Goal: Contribute content: Add original content to the website for others to see

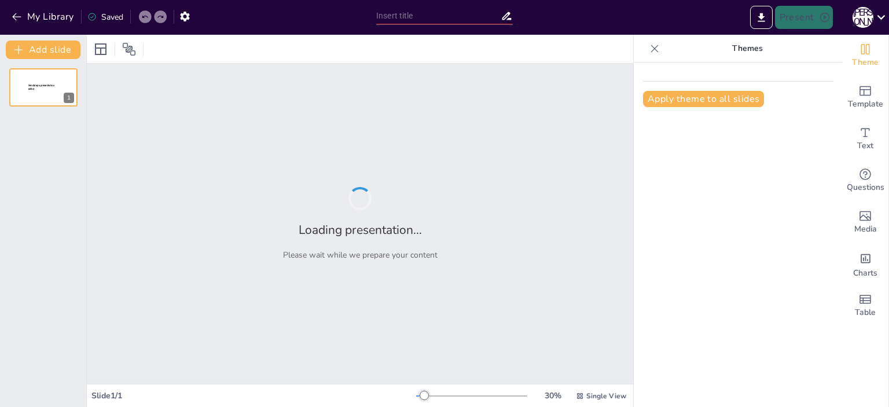
type input "Еволюція пороху: від давніх часів до сучасності"
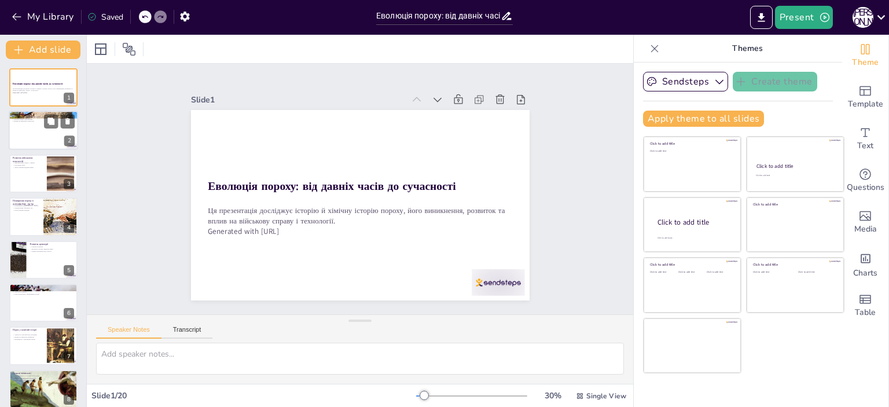
click at [39, 122] on p "Вплив на військові технології" at bounding box center [43, 121] width 63 height 2
type textarea "Винахід пороху в Китаї в IX столітті став важливим етапом в історії технологій.…"
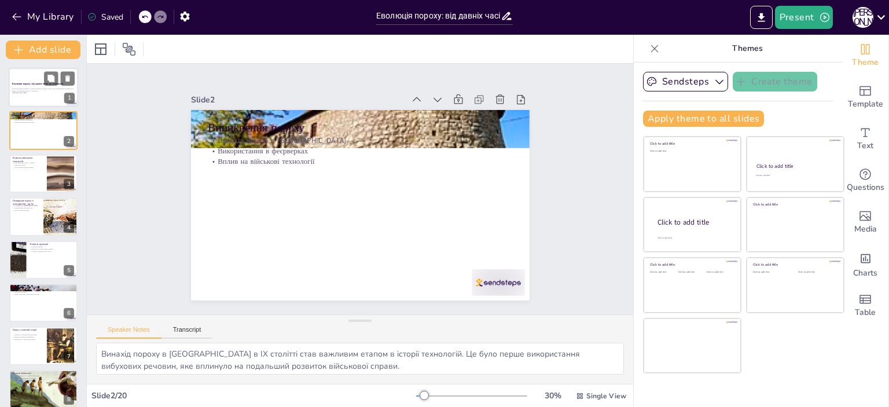
click at [39, 101] on div at bounding box center [43, 87] width 69 height 39
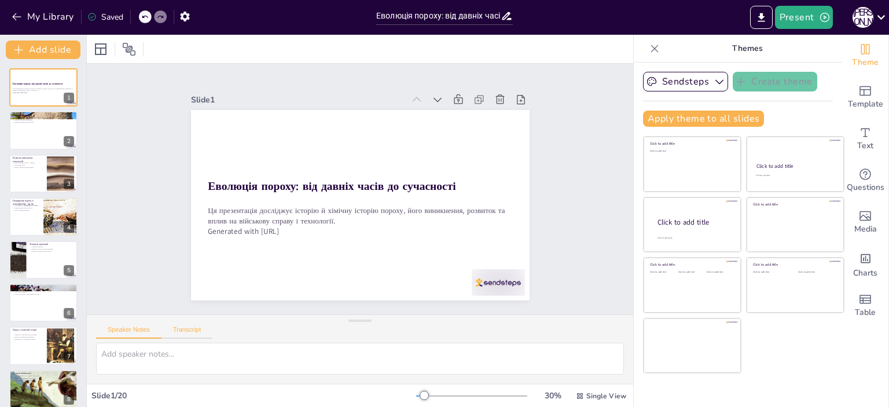
click at [195, 337] on button "Transcript" at bounding box center [188, 332] width 52 height 13
click at [580, 333] on button "Google US English (en-US)" at bounding box center [539, 331] width 116 height 19
click at [118, 327] on button "Speaker Notes" at bounding box center [128, 332] width 65 height 13
click at [48, 130] on div at bounding box center [43, 130] width 69 height 39
type textarea "Винахід пороху в Китаї в IX столітті став важливим етапом в історії технологій.…"
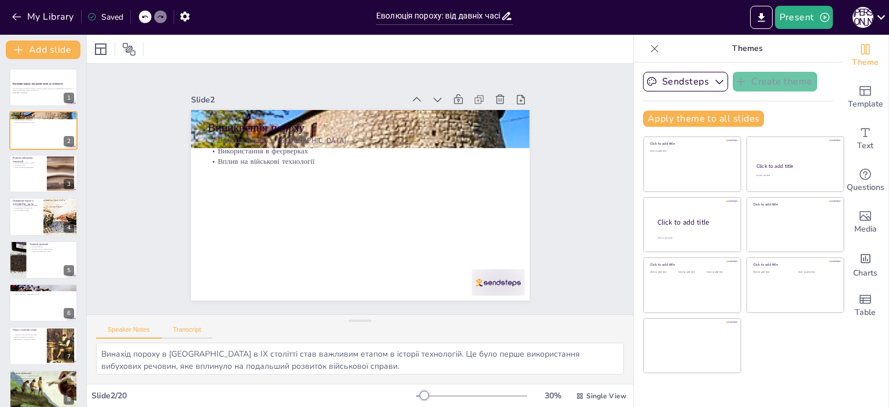
click at [193, 336] on button "Transcript" at bounding box center [188, 332] width 52 height 13
click at [130, 332] on button "Speaker Notes" at bounding box center [128, 332] width 65 height 13
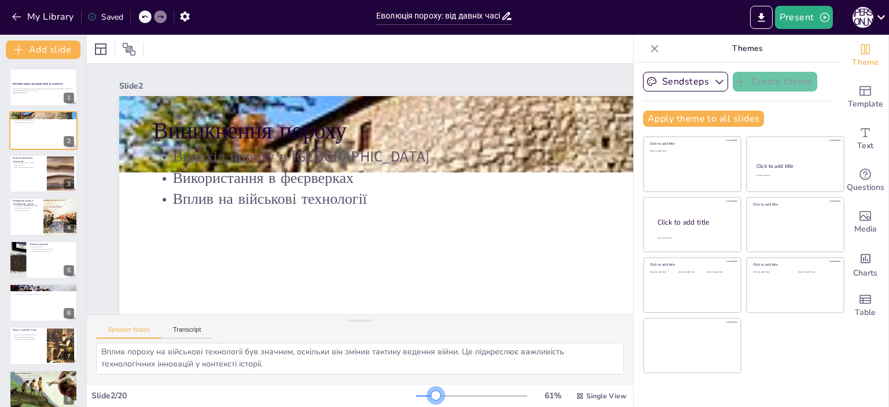
click at [428, 394] on div at bounding box center [471, 395] width 111 height 9
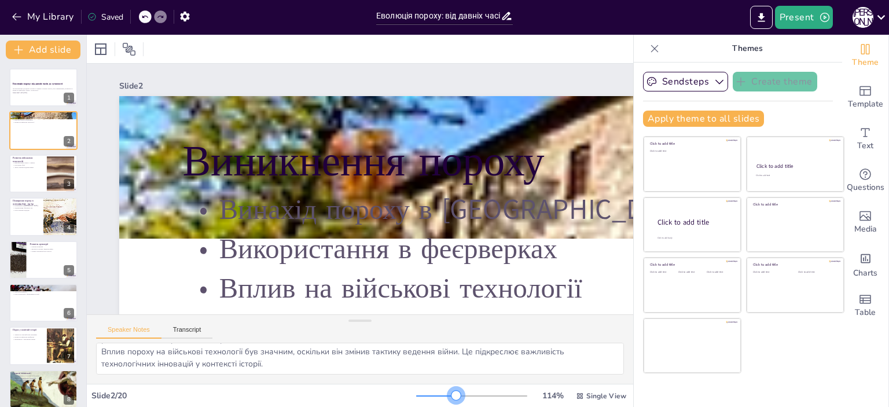
click at [449, 392] on div at bounding box center [471, 395] width 111 height 9
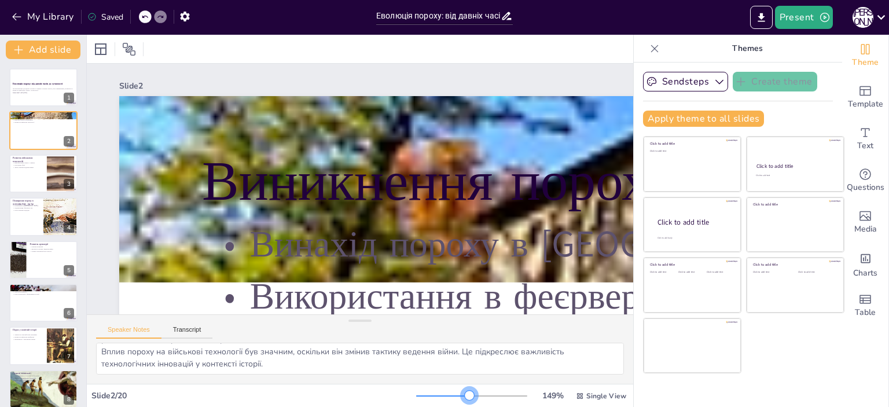
click at [462, 394] on div at bounding box center [471, 395] width 111 height 9
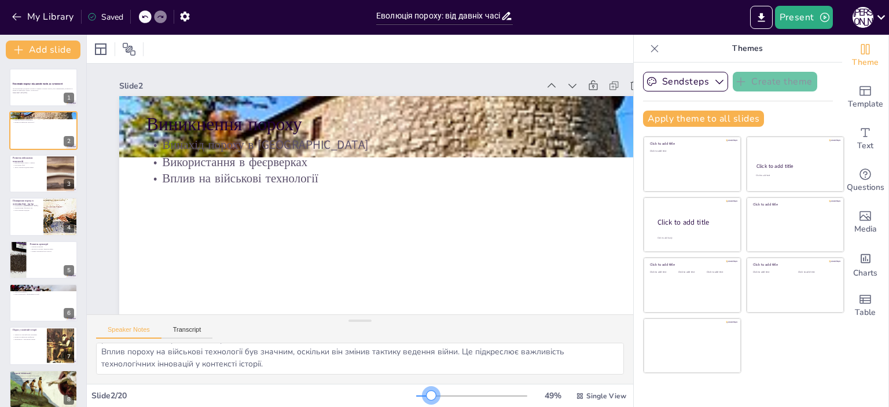
click at [424, 396] on div at bounding box center [471, 395] width 111 height 9
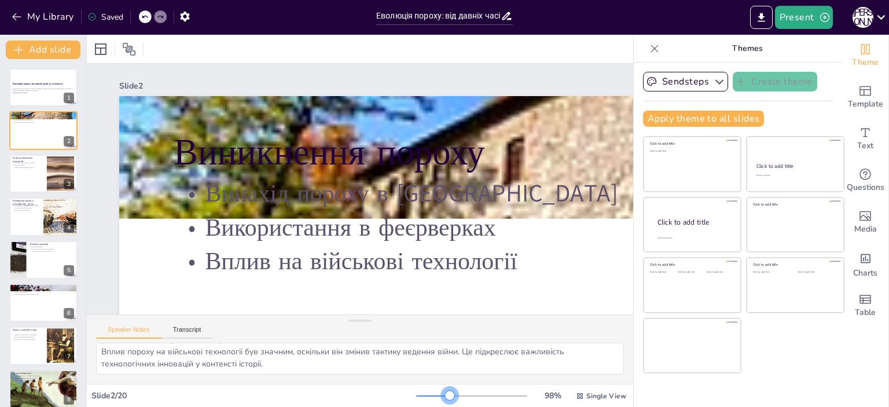
click at [442, 399] on div at bounding box center [471, 395] width 111 height 9
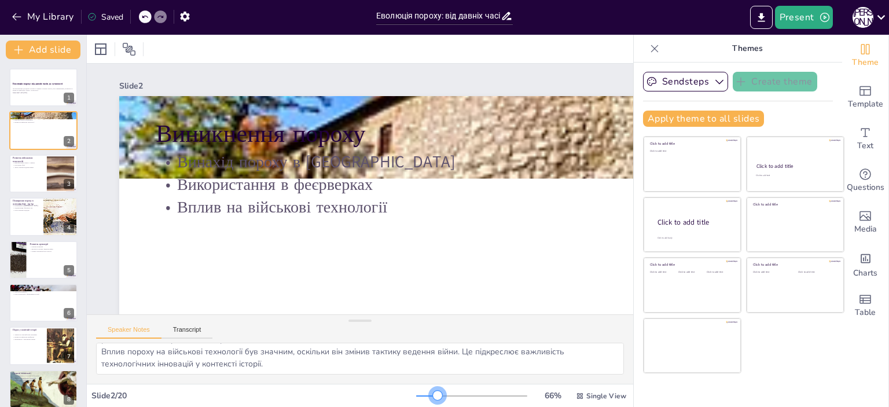
click at [430, 399] on div at bounding box center [471, 395] width 111 height 9
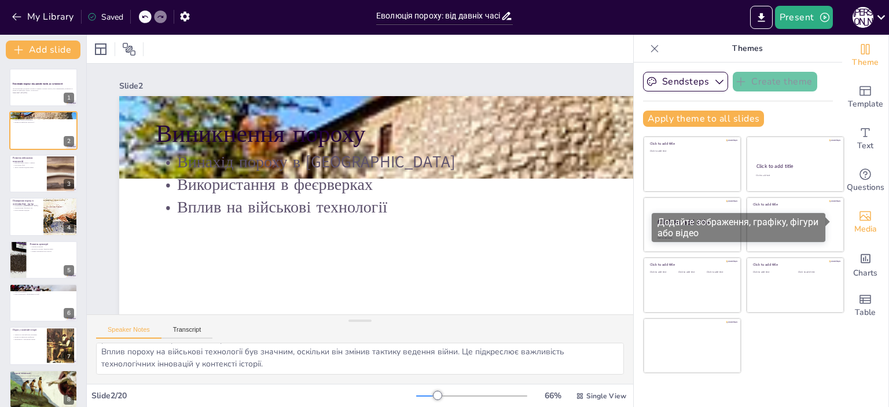
click at [855, 224] on span "Media" at bounding box center [866, 229] width 23 height 13
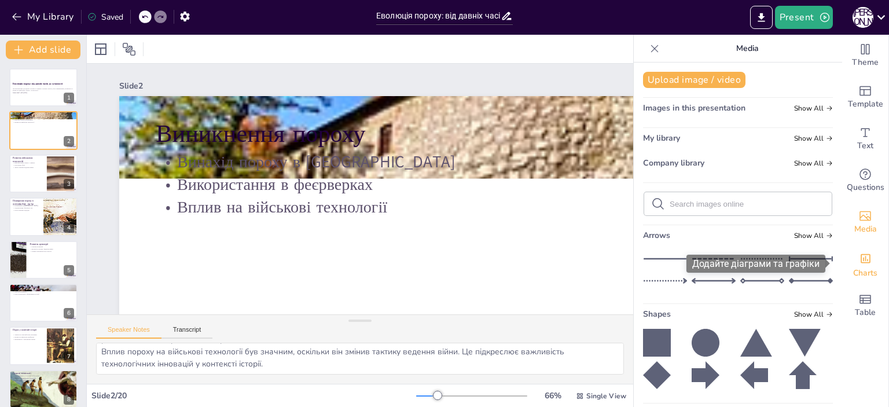
click at [860, 252] on div "Add charts and graphs" at bounding box center [866, 257] width 12 height 19
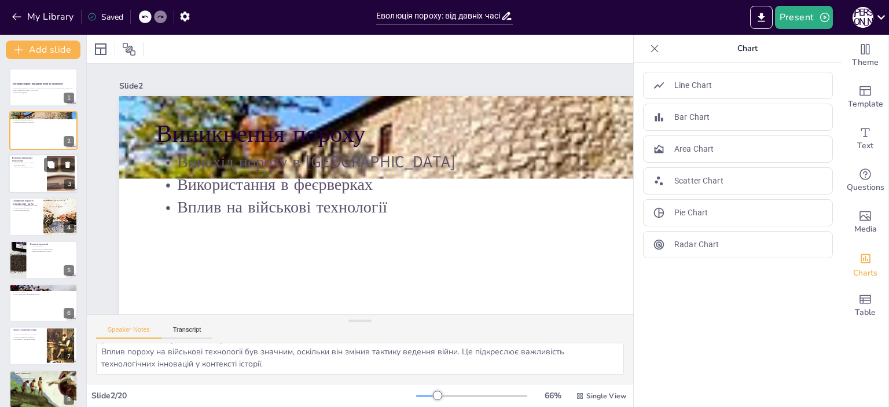
click at [47, 188] on div at bounding box center [60, 173] width 69 height 35
type textarea "Використання пороху у війнах стало важливим фактором, що визначає результат бит…"
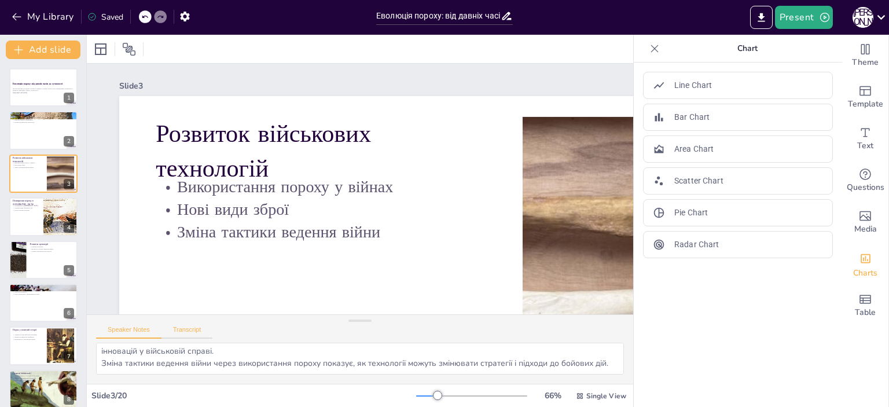
drag, startPoint x: 200, startPoint y: 324, endPoint x: 195, endPoint y: 328, distance: 7.0
click at [195, 328] on div "Speaker Notes Transcript" at bounding box center [154, 331] width 116 height 15
click at [195, 328] on button "Transcript" at bounding box center [188, 332] width 52 height 13
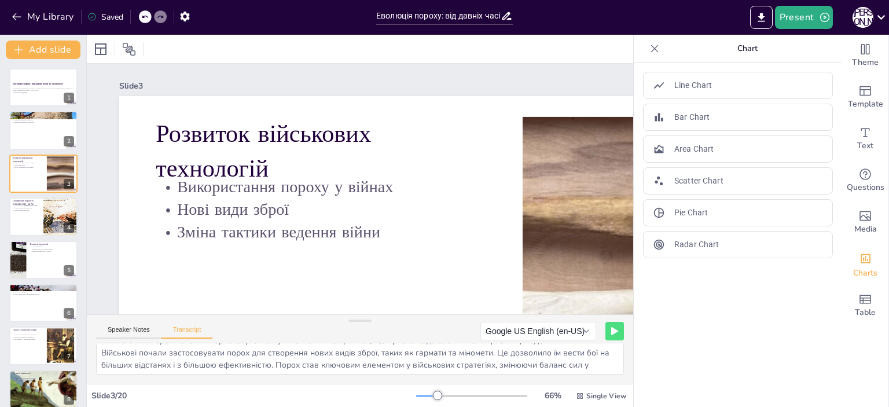
scroll to position [14, 0]
click at [120, 331] on button "Speaker Notes" at bounding box center [128, 332] width 65 height 13
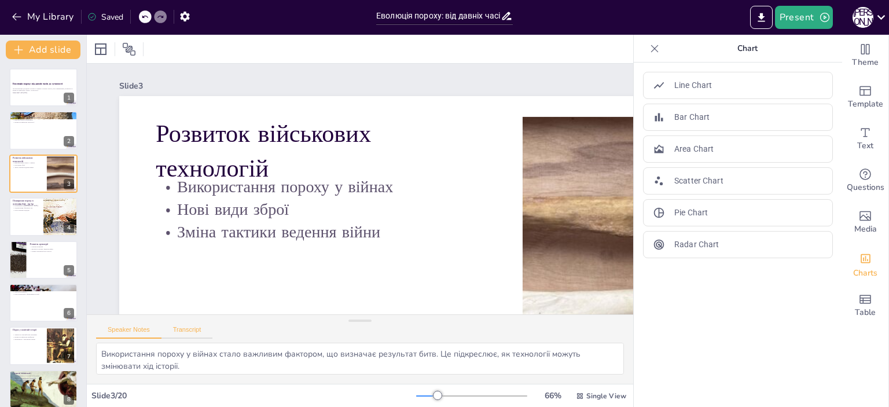
click at [175, 333] on button "Transcript" at bounding box center [188, 332] width 52 height 13
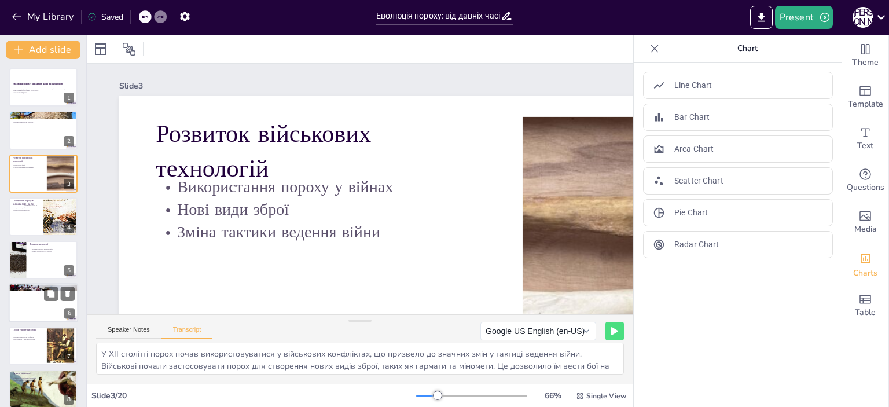
click at [53, 317] on div at bounding box center [43, 302] width 69 height 39
type textarea "Використання пороху в битвах змінило хід історії, зокрема, у війнах між держава…"
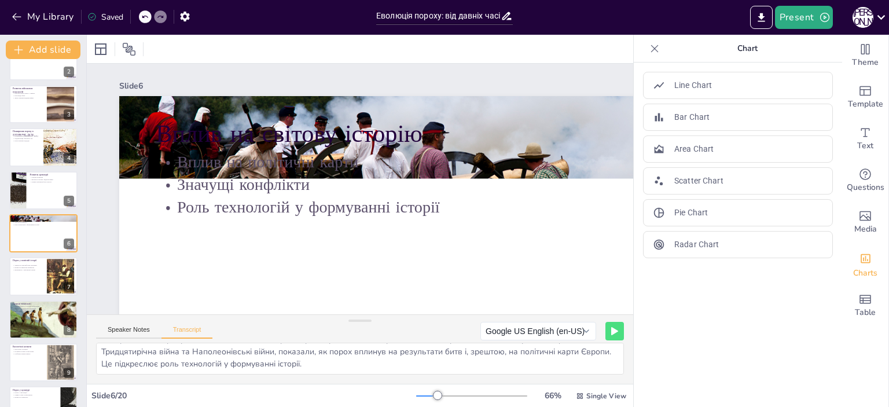
scroll to position [0, 0]
click at [141, 328] on button "Speaker Notes" at bounding box center [128, 332] width 65 height 13
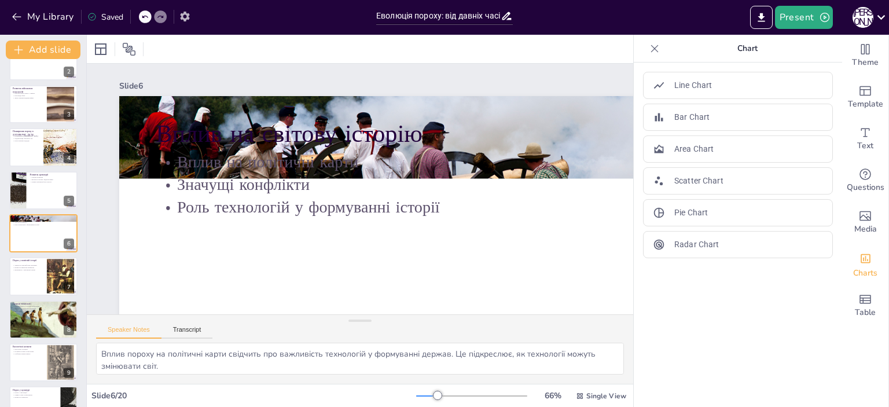
click at [179, 20] on icon "button" at bounding box center [185, 16] width 12 height 12
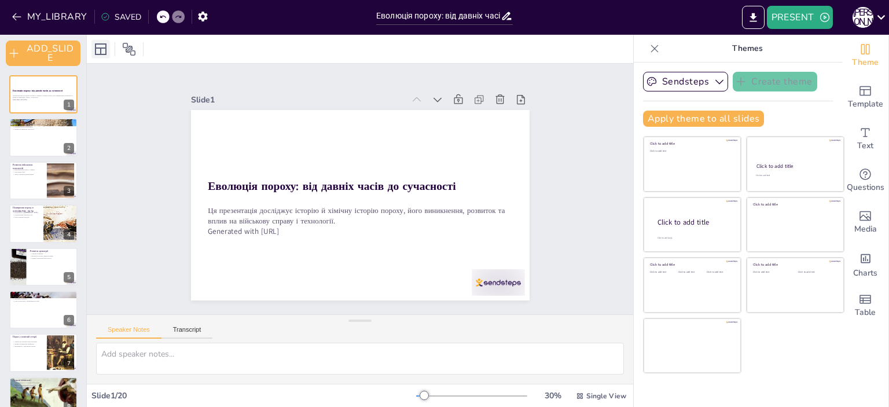
click at [97, 54] on icon at bounding box center [101, 49] width 12 height 12
click at [127, 48] on icon at bounding box center [129, 49] width 13 height 13
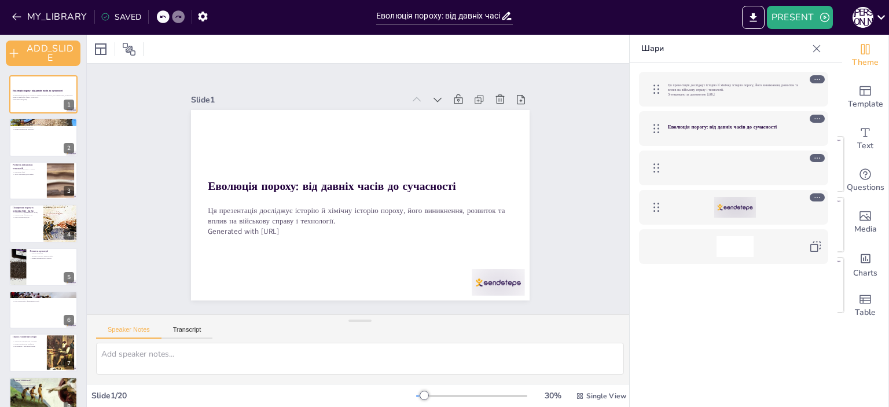
click at [753, 243] on div at bounding box center [735, 246] width 37 height 21
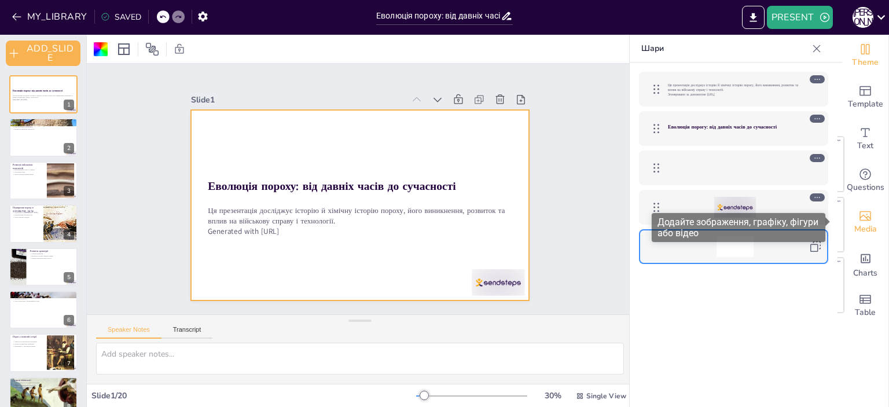
click at [868, 220] on div "Media" at bounding box center [865, 222] width 46 height 42
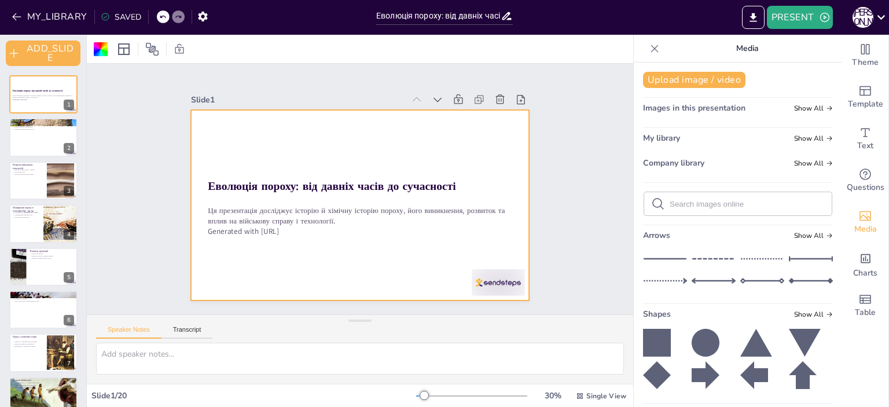
click at [711, 201] on input "text" at bounding box center [747, 204] width 155 height 9
type input "Порох"
click at [651, 210] on icon at bounding box center [658, 204] width 14 height 14
click at [655, 82] on button "Upload image / video" at bounding box center [694, 80] width 102 height 16
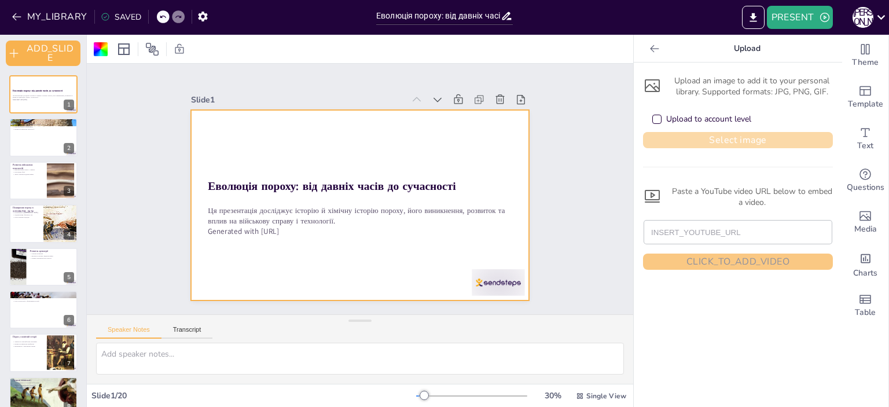
click at [695, 136] on button "Select image" at bounding box center [738, 140] width 190 height 16
click at [654, 49] on div at bounding box center [655, 48] width 19 height 19
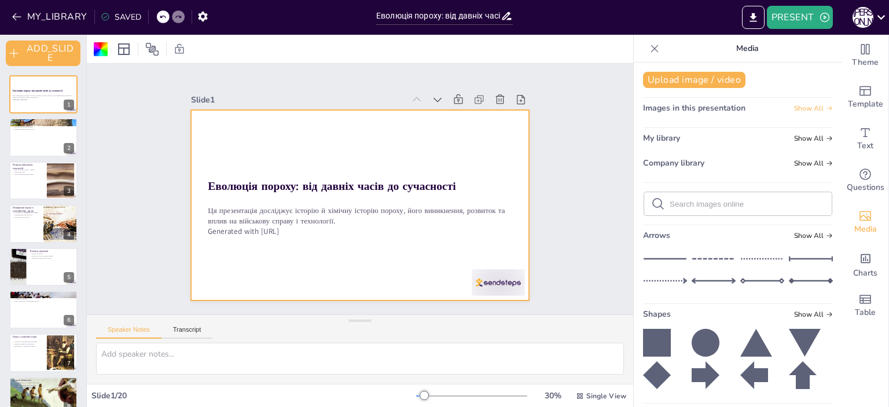
click at [797, 104] on span "Show All" at bounding box center [813, 108] width 39 height 8
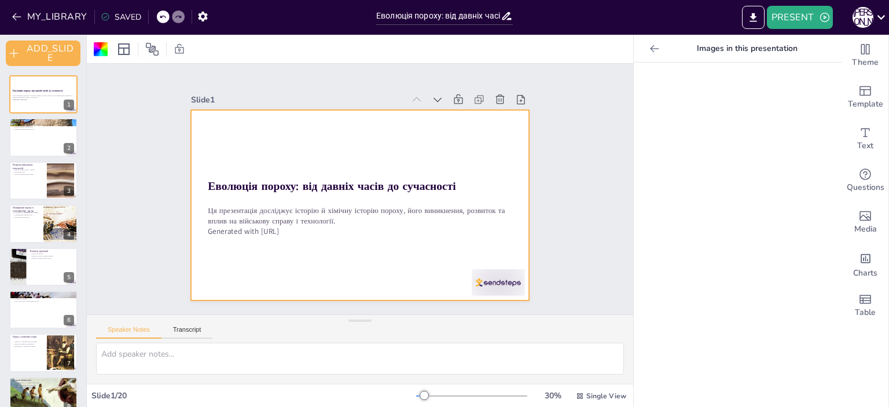
click at [650, 43] on icon at bounding box center [655, 49] width 12 height 12
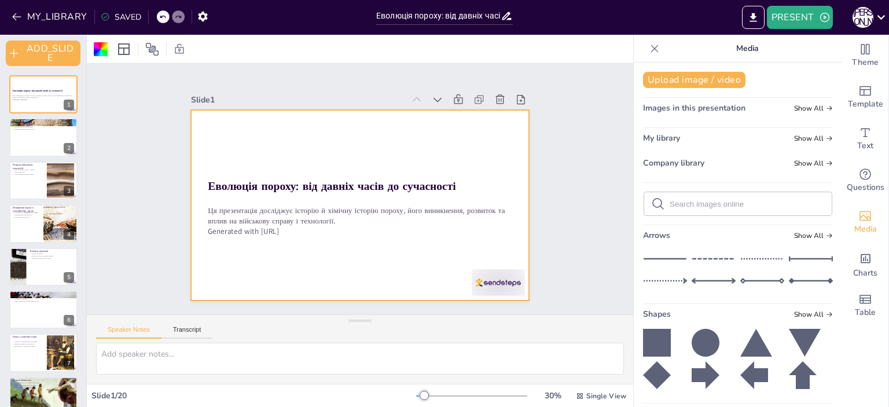
click at [724, 208] on input "text" at bounding box center [747, 204] width 155 height 9
click at [681, 202] on input "text" at bounding box center [747, 204] width 155 height 9
type input "dead"
click at [653, 200] on icon at bounding box center [659, 204] width 12 height 12
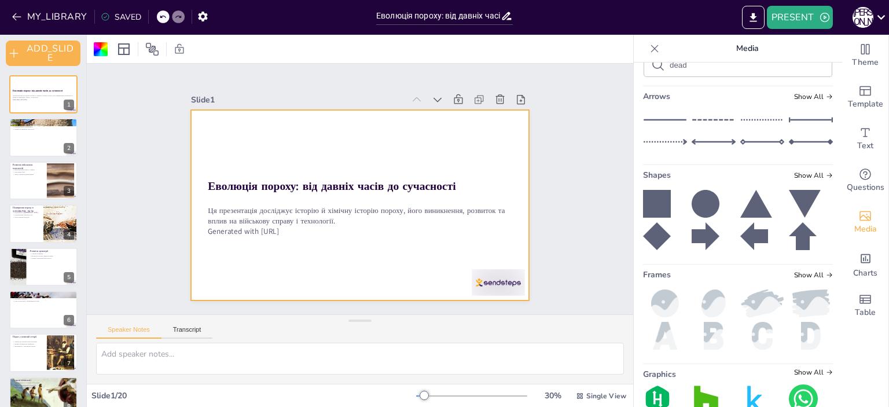
scroll to position [197, 0]
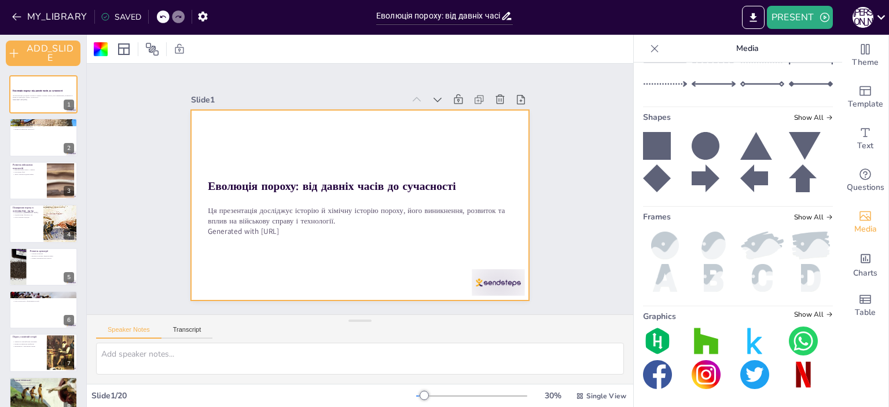
click at [655, 244] on img at bounding box center [665, 246] width 44 height 28
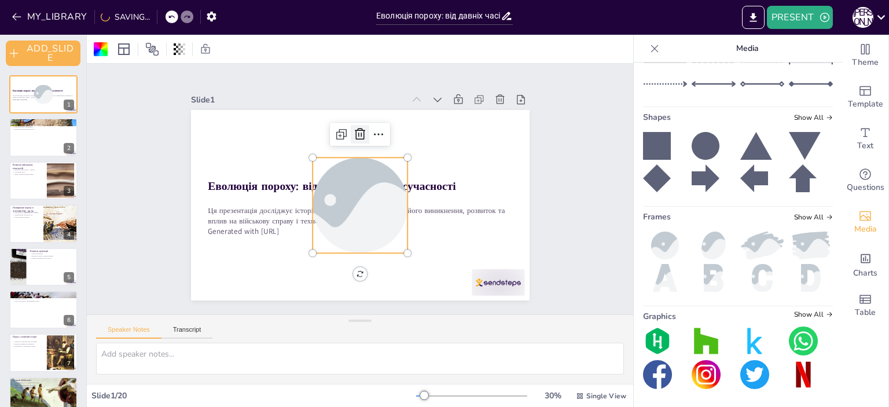
click at [353, 131] on icon at bounding box center [360, 134] width 14 height 14
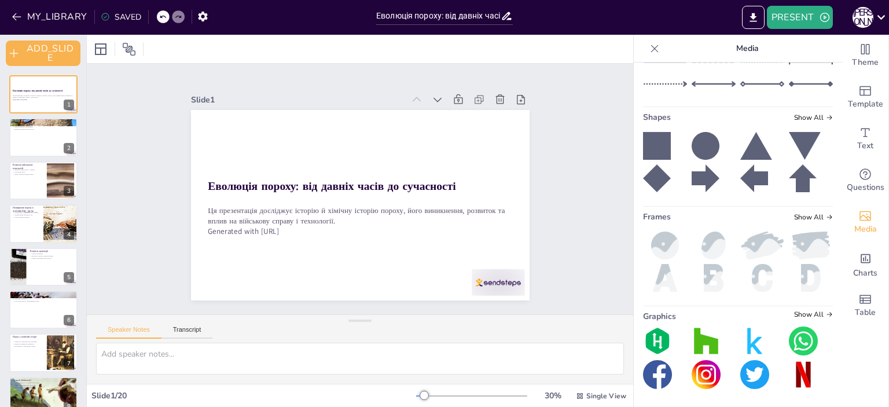
click at [650, 60] on div "Media" at bounding box center [738, 49] width 208 height 28
click at [649, 53] on icon at bounding box center [655, 49] width 12 height 12
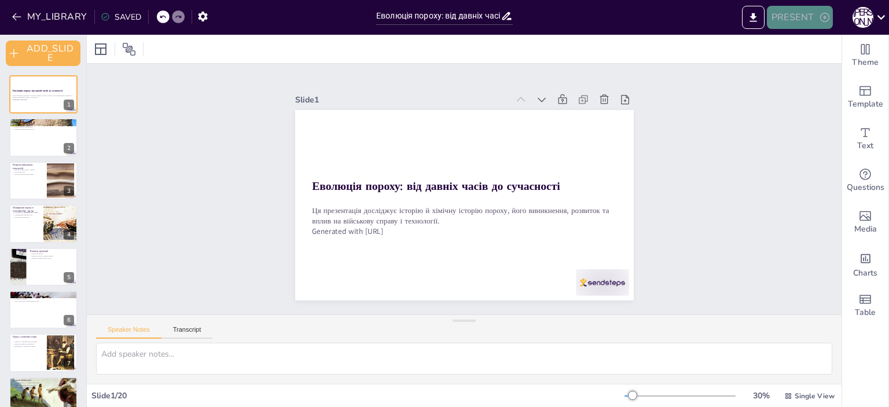
click at [792, 9] on button "PRESENT" at bounding box center [800, 17] width 66 height 23
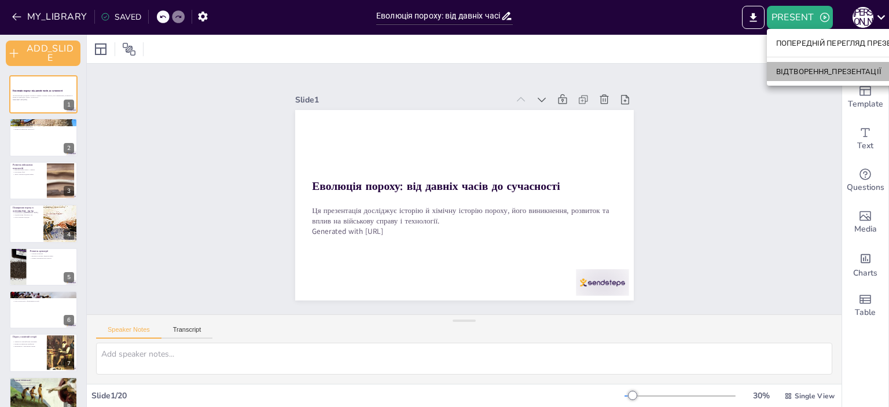
click at [826, 64] on li "ВІДТВОРЕННЯ_ПРЕЗЕНТАЦІЇ" at bounding box center [846, 71] width 159 height 19
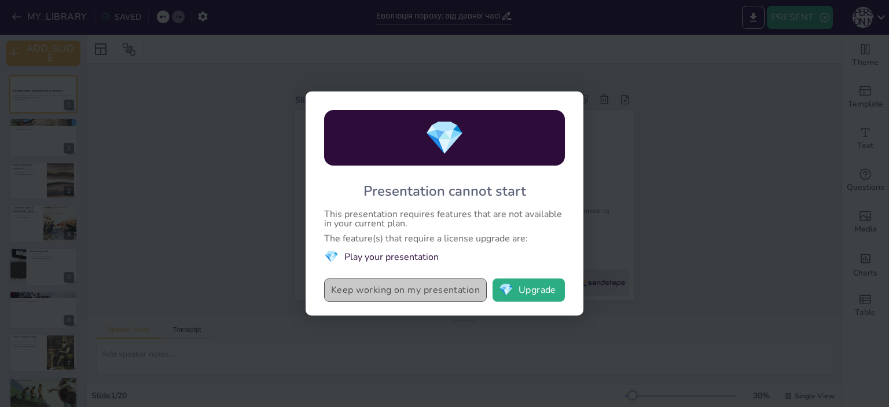
click at [446, 284] on button "Keep working on my presentation" at bounding box center [405, 289] width 163 height 23
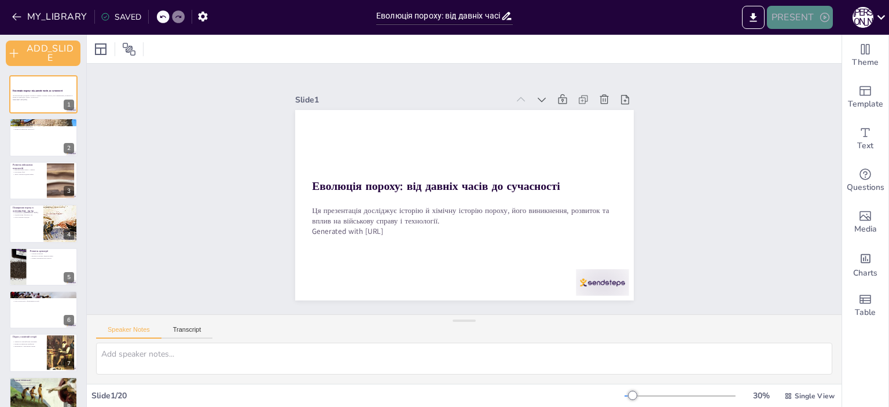
click at [783, 8] on button "PRESENT" at bounding box center [800, 17] width 66 height 23
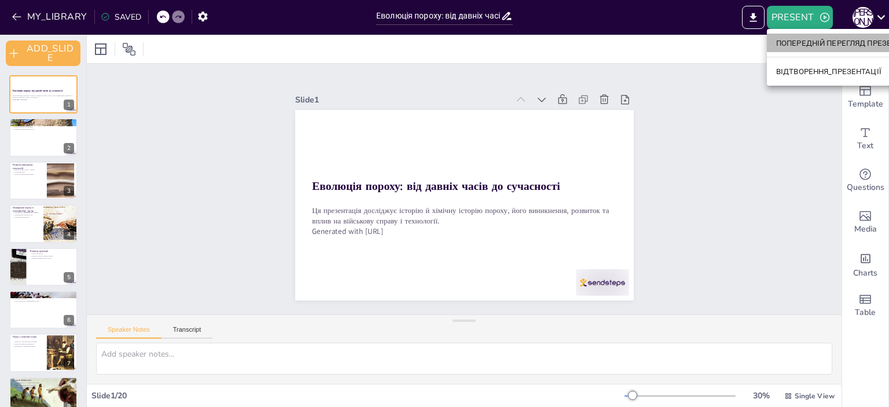
click at [801, 46] on font "ПОПЕРЕДНІЙ ПЕРЕГЛЯД ПРЕЗЕНТАЦІЇ" at bounding box center [846, 43] width 141 height 9
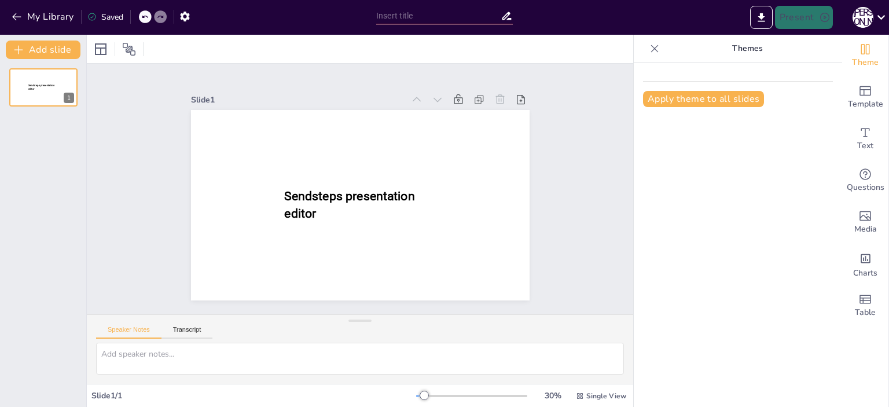
type input "Еволюція пороху: від давніх часів до сучасності"
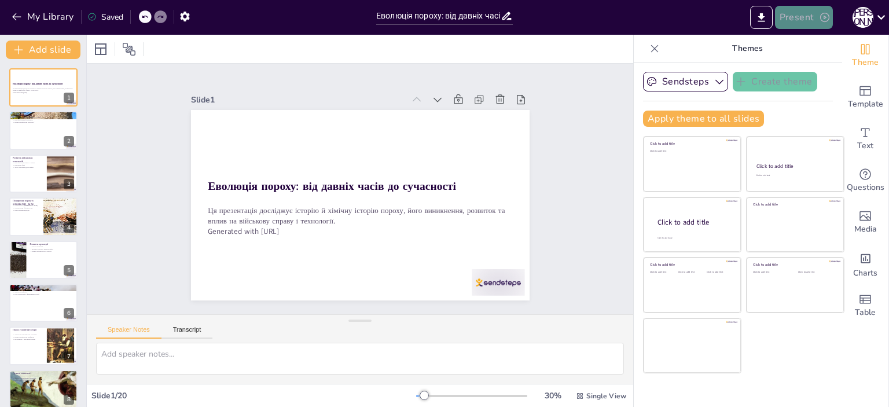
click at [813, 11] on button "Present" at bounding box center [804, 17] width 58 height 23
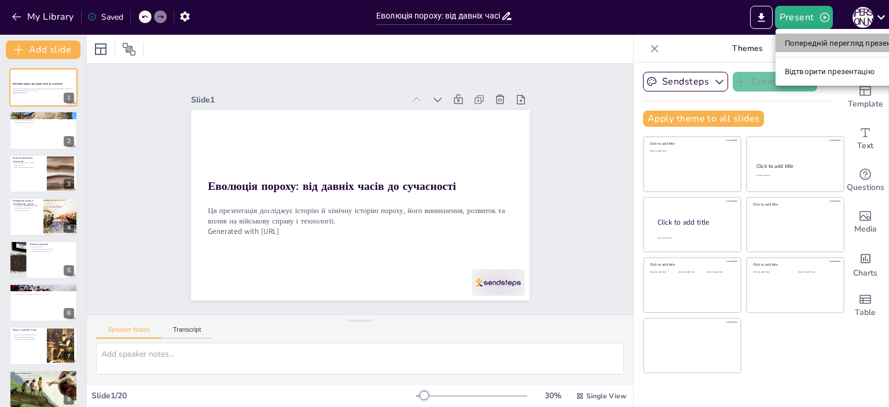
click at [829, 49] on li "Попередній перегляд презентації" at bounding box center [846, 43] width 141 height 19
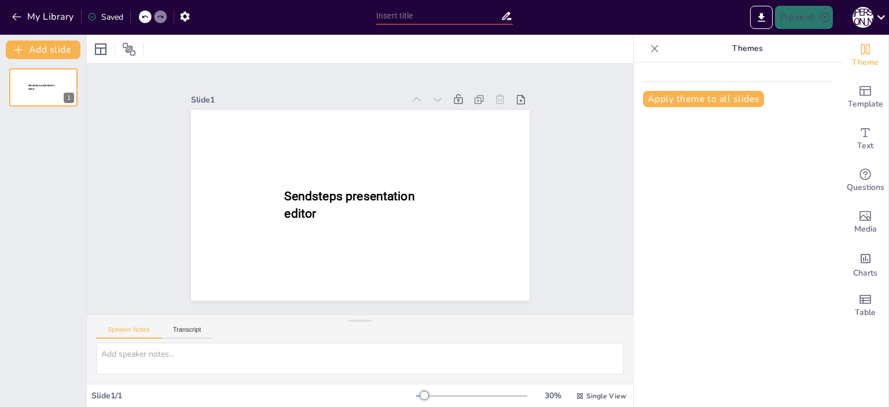
type input "Еволюція пороху: від давніх часів до сучасності"
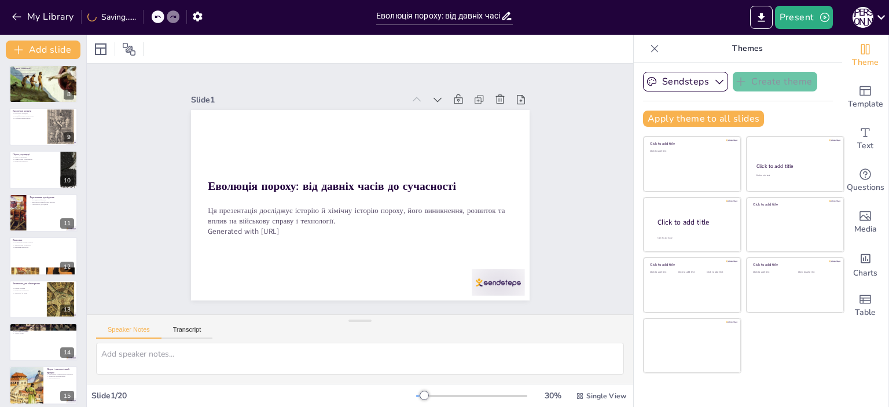
scroll to position [306, 0]
click at [37, 243] on p "Значення для сучасності" at bounding box center [43, 244] width 63 height 2
type textarea "Історичний контекст пороху показує, як технології можуть мати тривалий вплив на…"
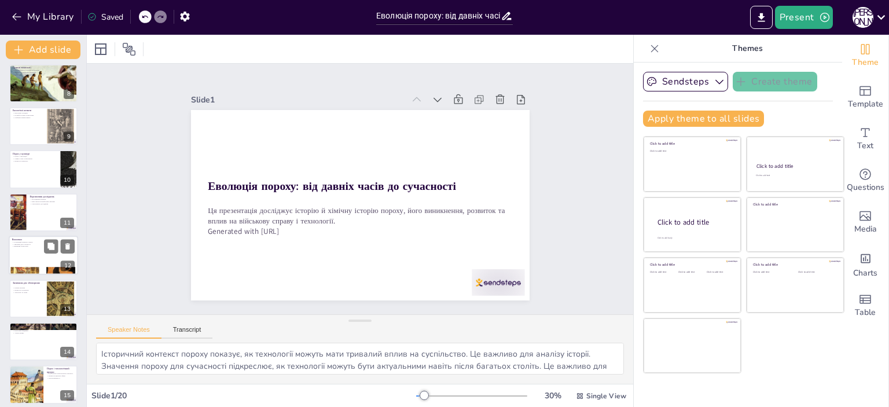
scroll to position [328, 0]
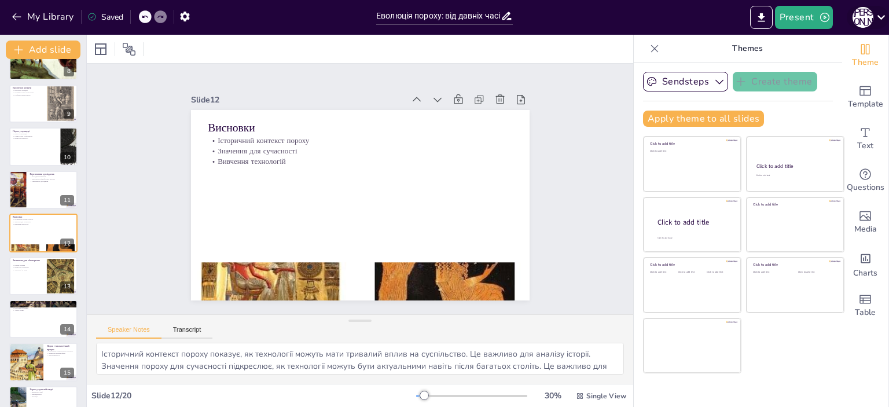
click at [882, 13] on icon at bounding box center [882, 17] width 16 height 16
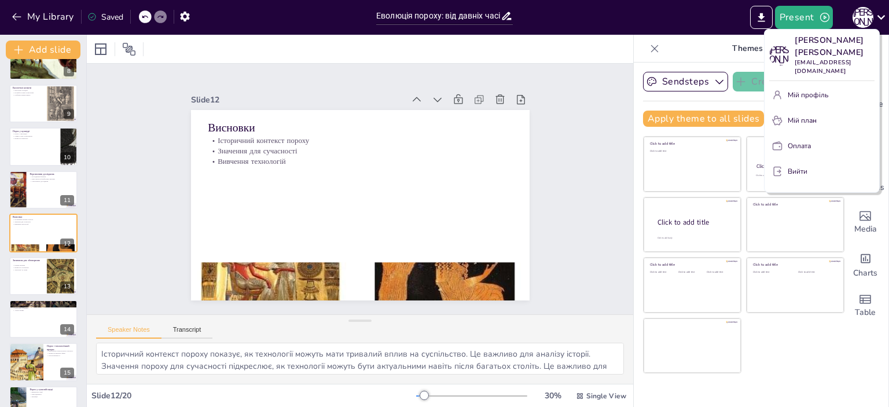
click at [607, 159] on div at bounding box center [444, 203] width 889 height 407
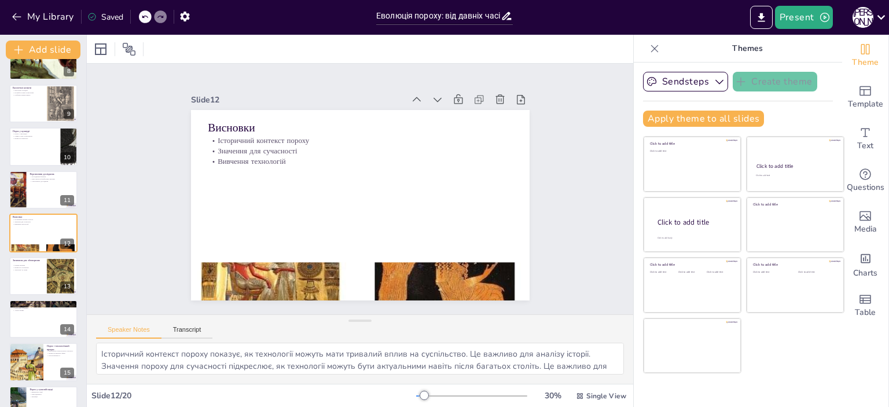
click at [508, 18] on icon at bounding box center [507, 16] width 12 height 12
